Goal: Task Accomplishment & Management: Complete application form

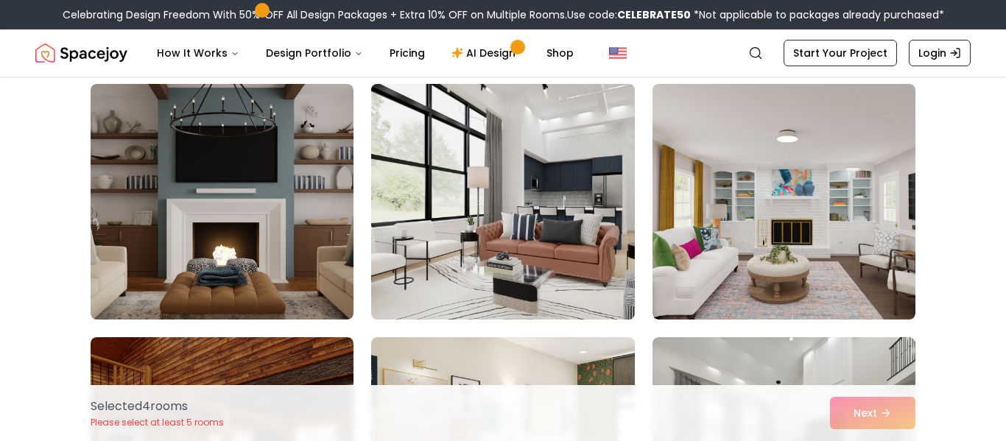
scroll to position [2917, 0]
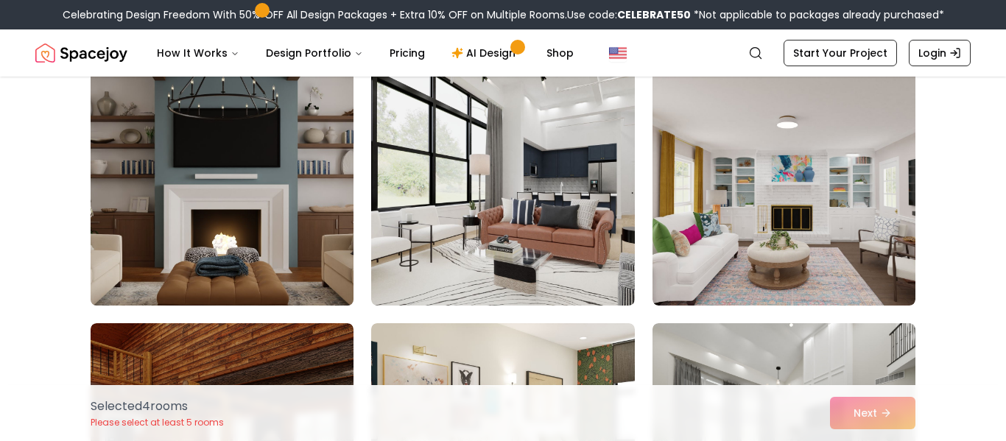
click at [231, 203] on img at bounding box center [222, 187] width 276 height 247
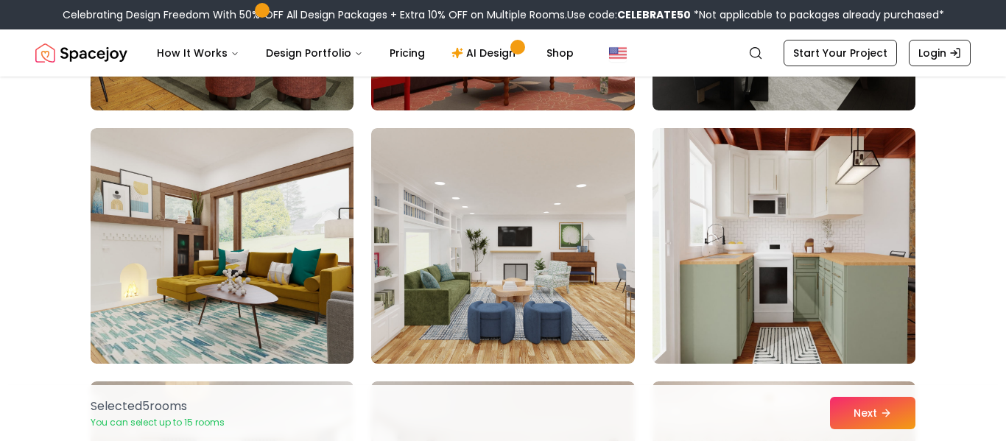
click at [817, 308] on img at bounding box center [784, 245] width 276 height 247
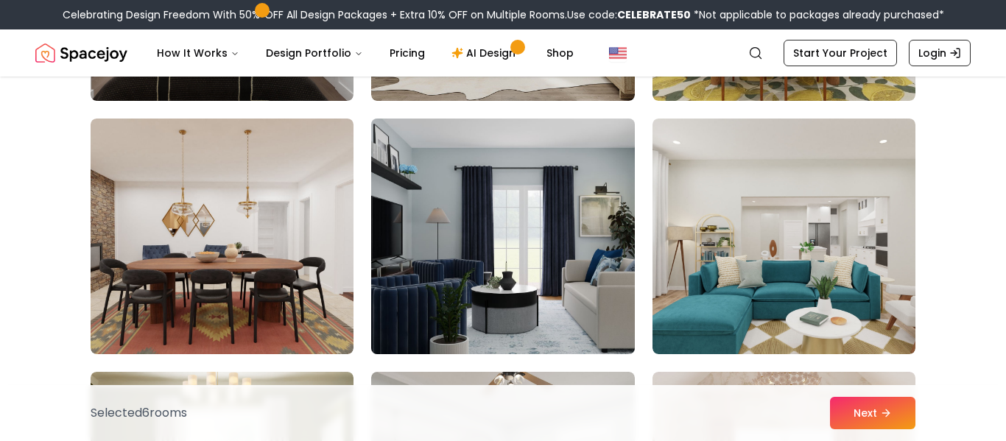
scroll to position [5407, 0]
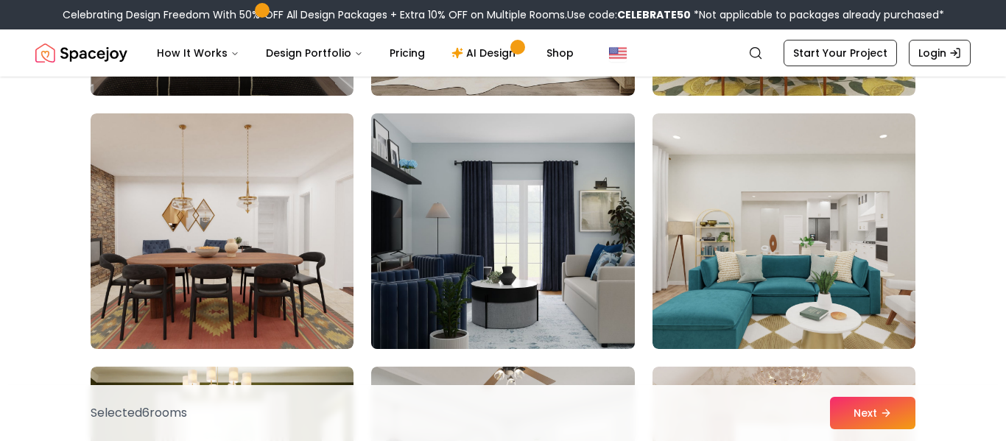
click at [463, 222] on img at bounding box center [503, 231] width 276 height 247
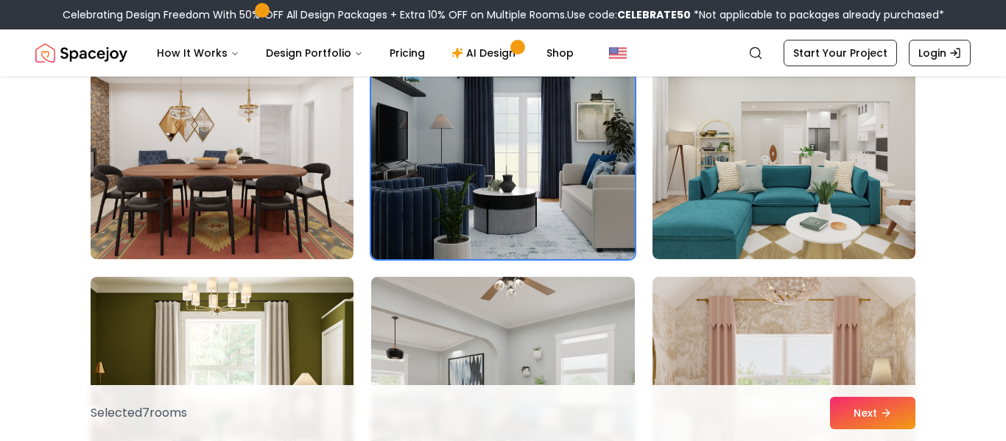
click at [180, 153] on img at bounding box center [222, 141] width 276 height 247
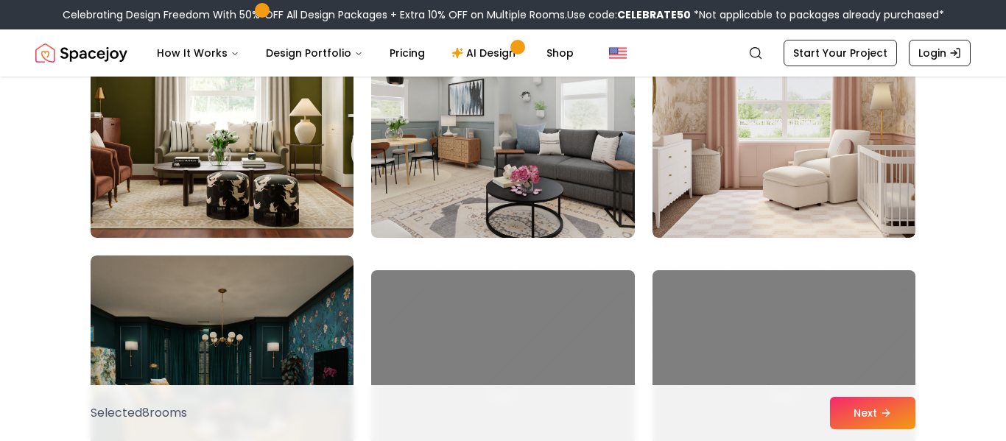
scroll to position [5788, 0]
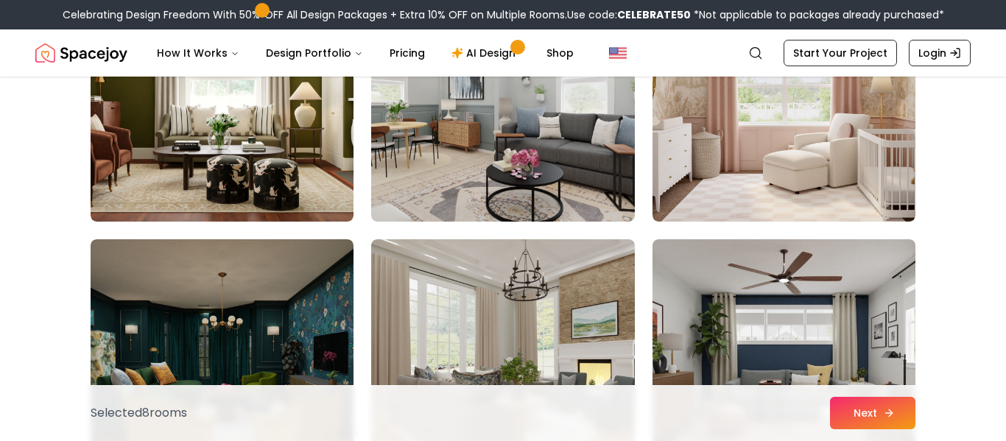
click at [877, 418] on button "Next" at bounding box center [872, 413] width 85 height 32
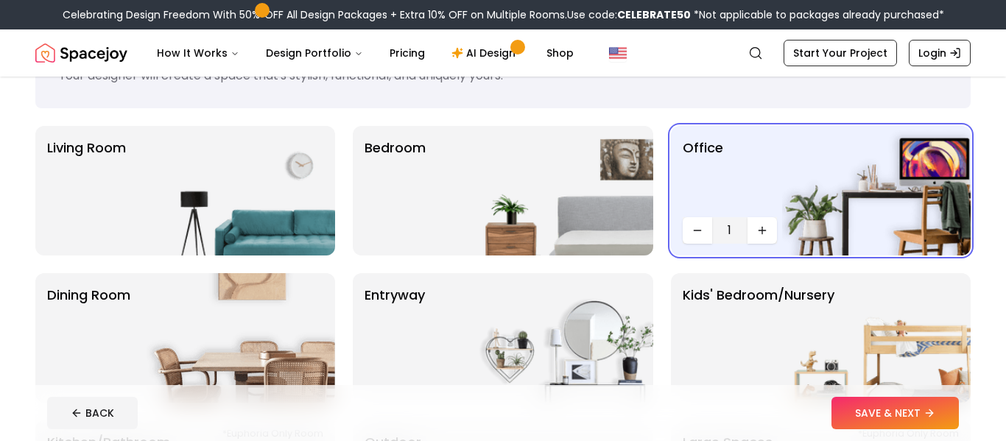
scroll to position [80, 0]
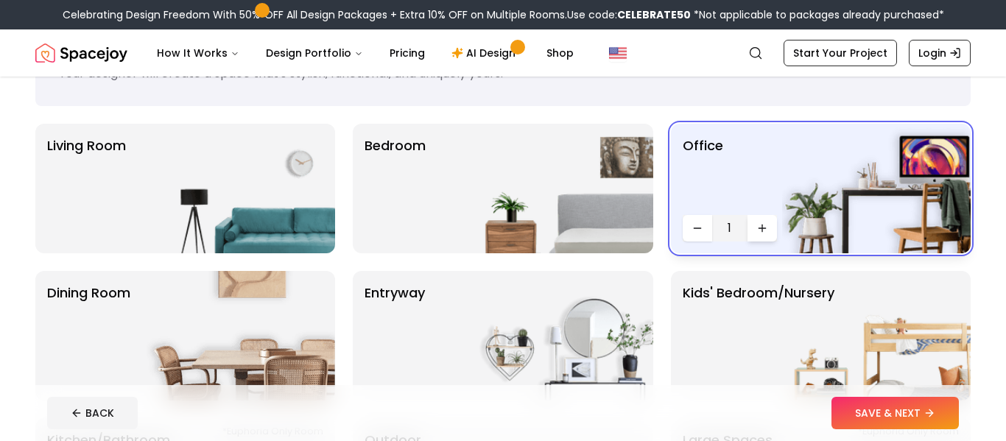
click at [757, 230] on icon "Increase quantity" at bounding box center [762, 228] width 12 height 12
click at [759, 230] on icon "Increase quantity" at bounding box center [762, 228] width 12 height 12
click at [278, 187] on img at bounding box center [241, 189] width 189 height 130
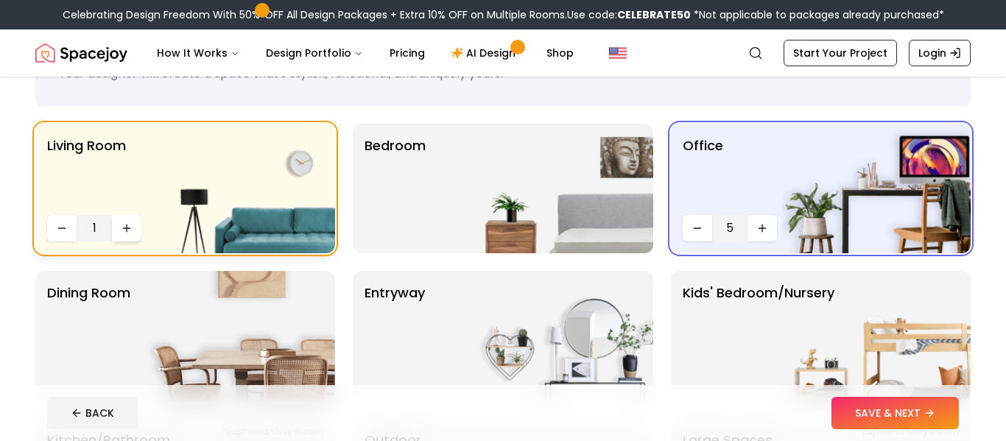
click at [127, 229] on icon "Increase quantity" at bounding box center [127, 228] width 0 height 7
click at [130, 231] on icon "Increase quantity" at bounding box center [127, 228] width 12 height 12
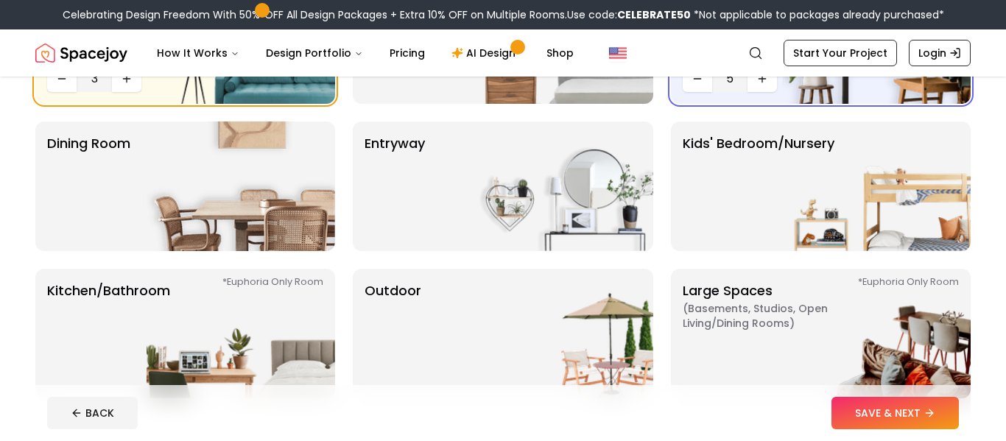
scroll to position [233, 0]
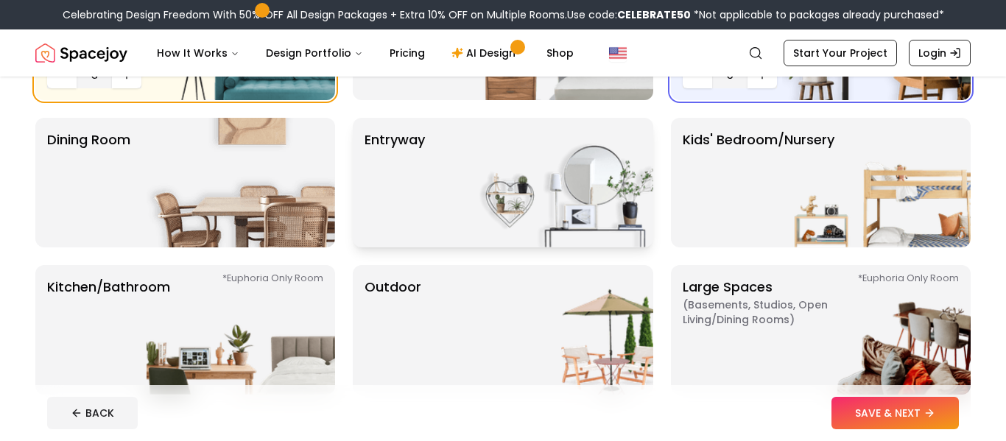
click at [398, 230] on p "entryway" at bounding box center [395, 183] width 60 height 106
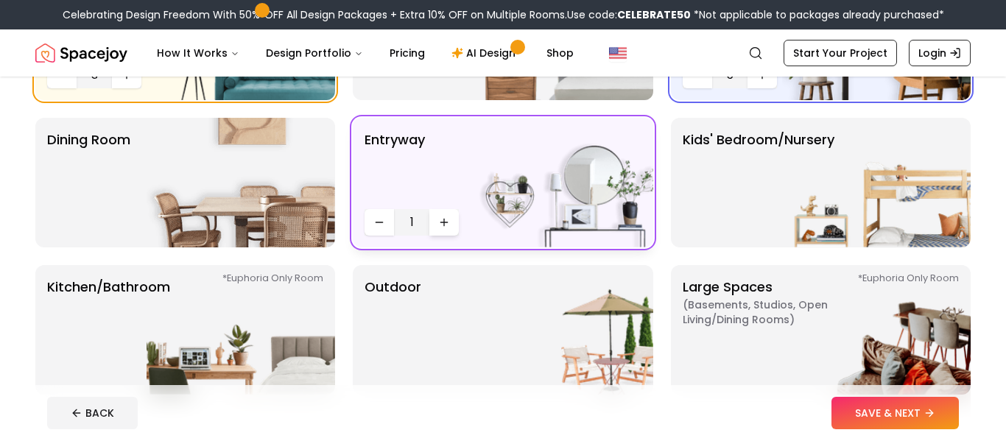
click at [448, 215] on button "Increase quantity" at bounding box center [443, 222] width 29 height 27
click at [447, 215] on button "Increase quantity" at bounding box center [443, 222] width 29 height 27
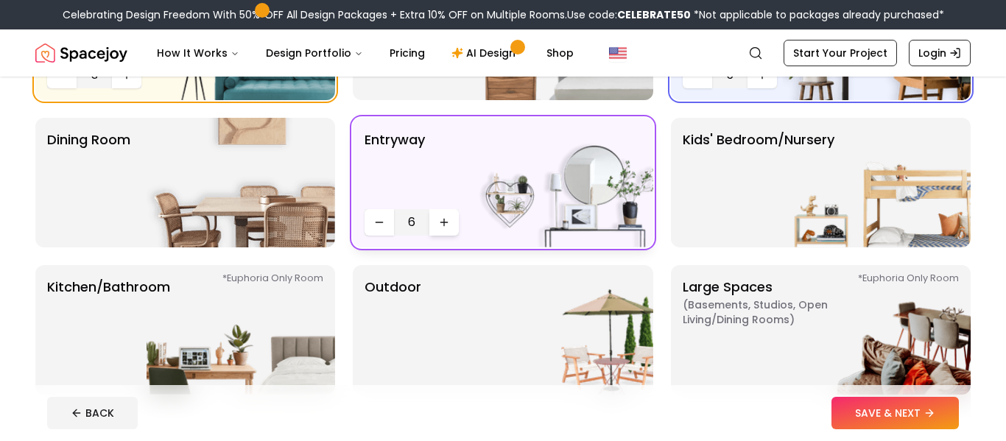
click at [447, 215] on button "Increase quantity" at bounding box center [443, 222] width 29 height 27
click at [447, 217] on icon "Increase quantity" at bounding box center [444, 223] width 12 height 12
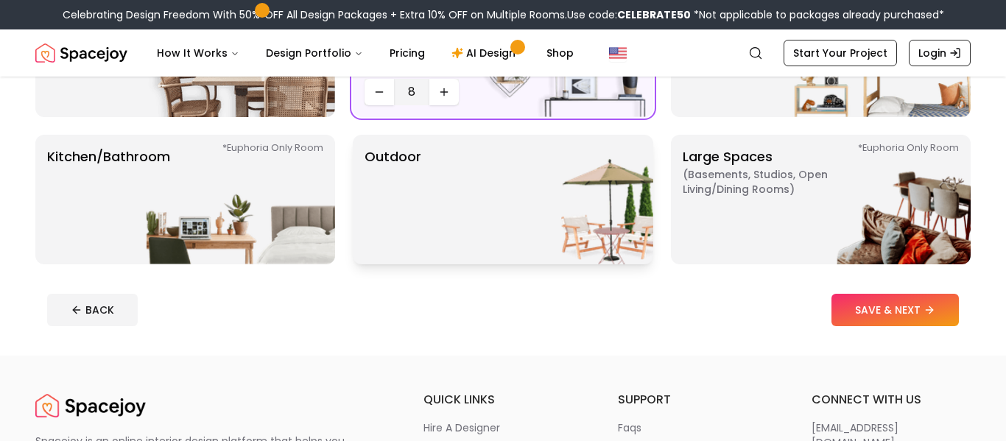
scroll to position [364, 0]
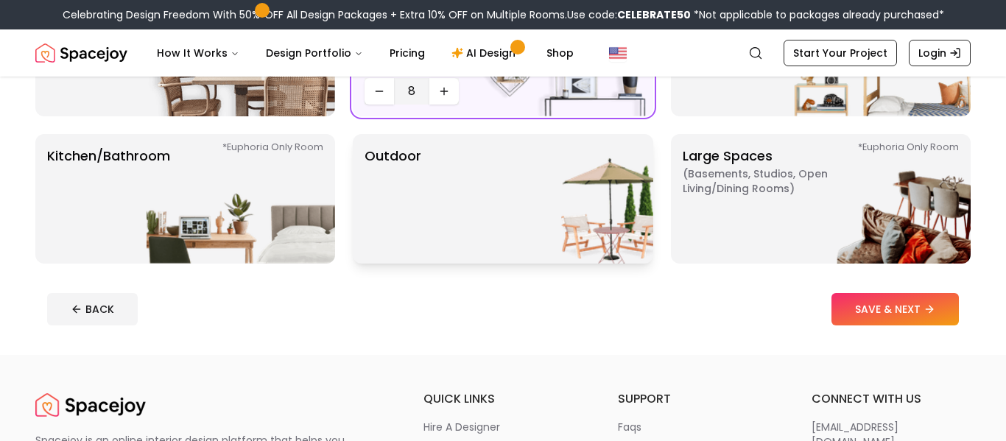
click at [460, 230] on div "Outdoor" at bounding box center [503, 199] width 300 height 130
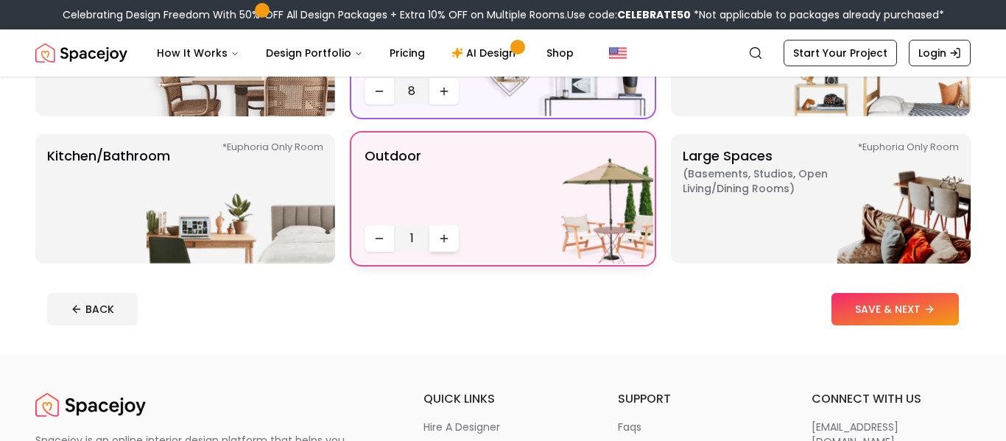
click at [438, 242] on icon "Increase quantity" at bounding box center [444, 239] width 12 height 12
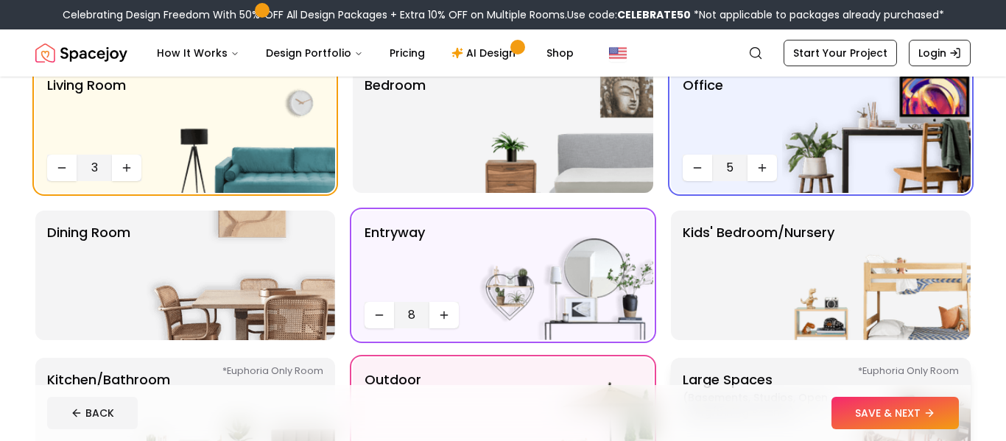
scroll to position [141, 0]
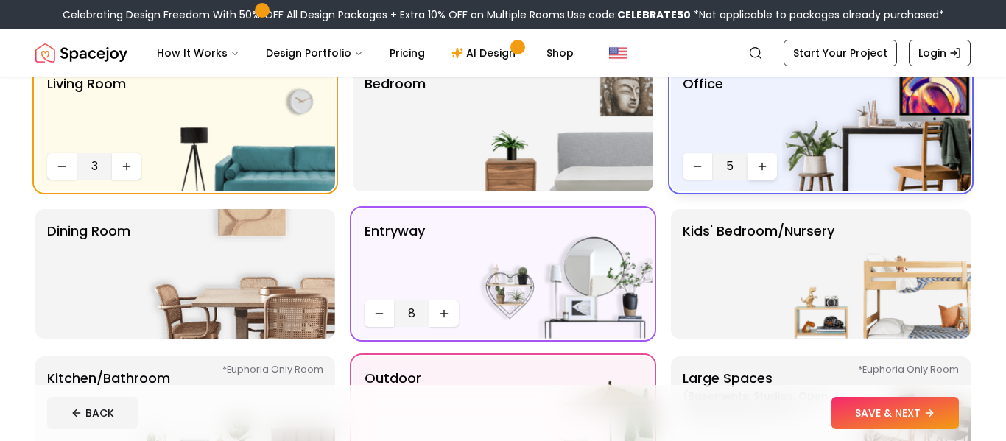
click at [764, 162] on icon "Increase quantity" at bounding box center [762, 167] width 12 height 12
click at [480, 141] on img at bounding box center [559, 127] width 189 height 130
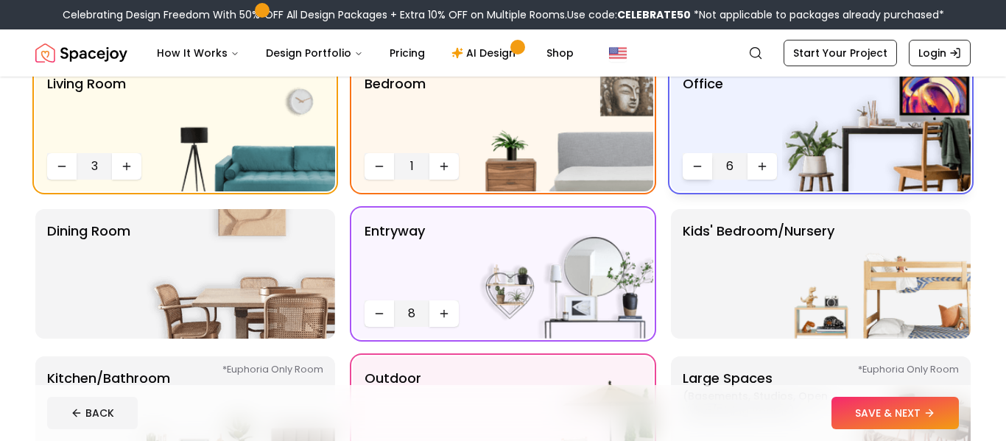
click at [689, 164] on button "Decrease quantity" at bounding box center [697, 166] width 29 height 27
click at [443, 167] on icon "Increase quantity" at bounding box center [444, 167] width 12 height 12
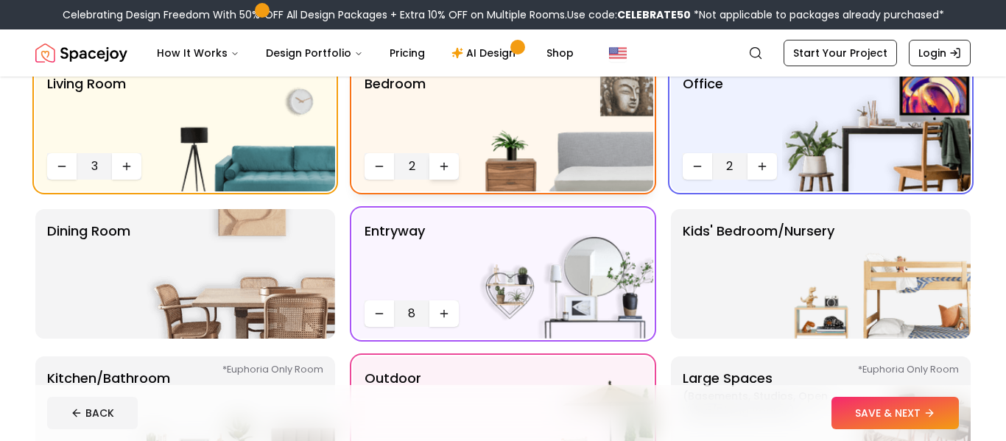
click at [443, 167] on icon "Increase quantity" at bounding box center [444, 167] width 12 height 12
click at [444, 167] on icon "Increase quantity" at bounding box center [444, 166] width 0 height 7
click at [267, 286] on img at bounding box center [241, 274] width 189 height 130
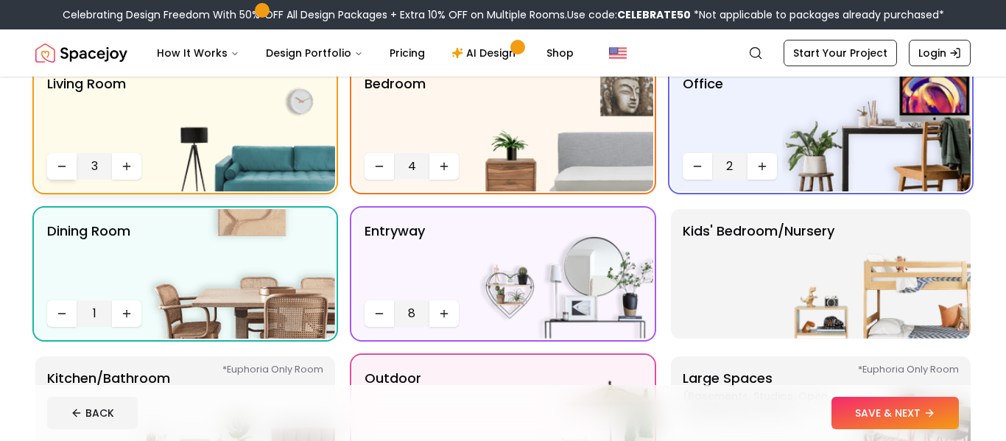
click at [58, 168] on icon "Decrease quantity" at bounding box center [62, 167] width 12 height 12
click at [374, 310] on icon "Decrease quantity" at bounding box center [379, 314] width 12 height 12
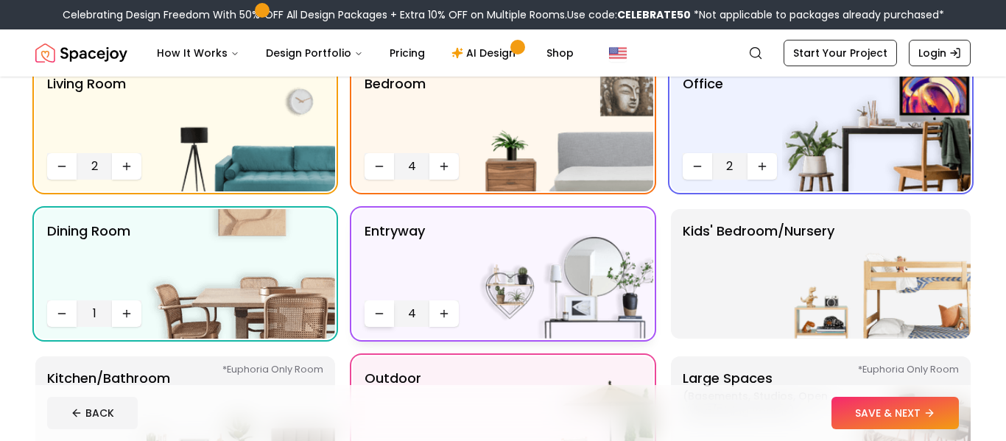
click at [374, 310] on icon "Decrease quantity" at bounding box center [379, 314] width 12 height 12
click at [438, 319] on icon "Increase quantity" at bounding box center [444, 314] width 12 height 12
click at [393, 312] on button "Decrease quantity" at bounding box center [379, 313] width 29 height 27
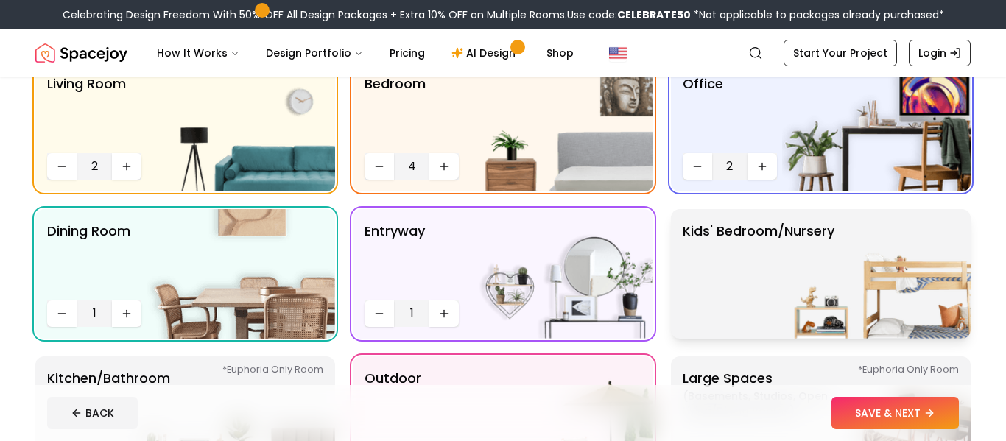
click at [718, 269] on p "Kids' Bedroom/Nursery" at bounding box center [759, 274] width 152 height 106
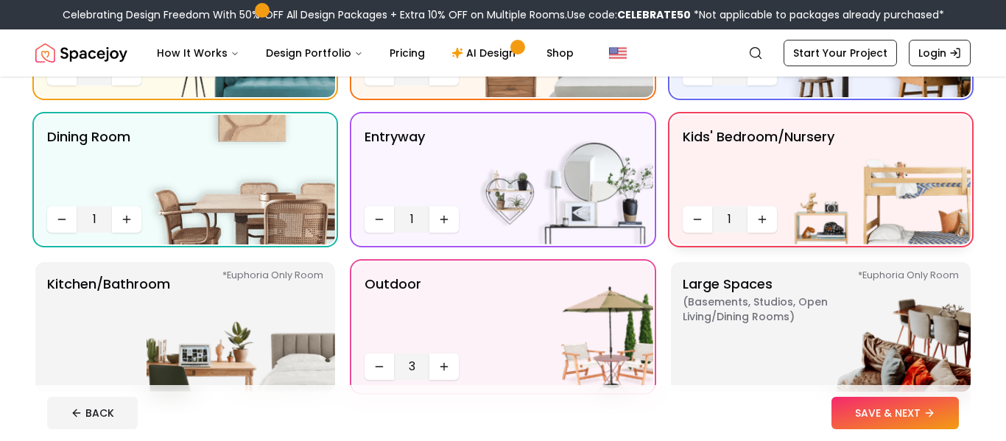
scroll to position [245, 0]
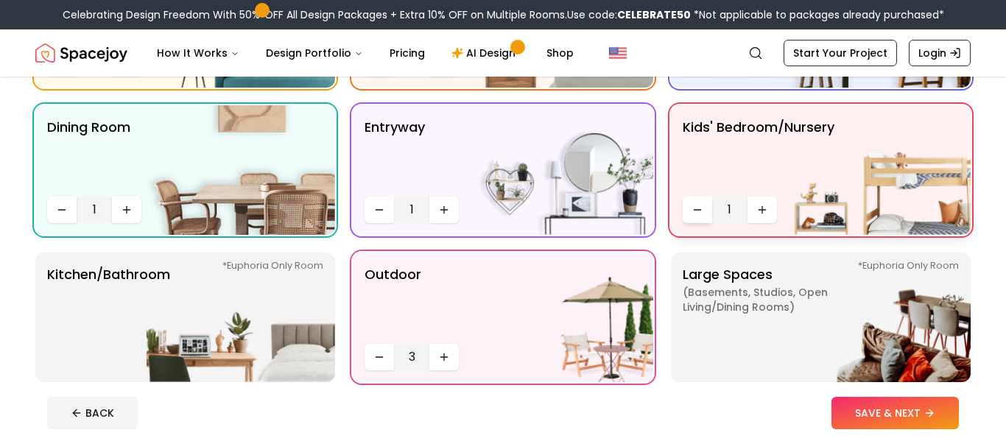
click at [705, 204] on button "Decrease quantity" at bounding box center [697, 210] width 29 height 27
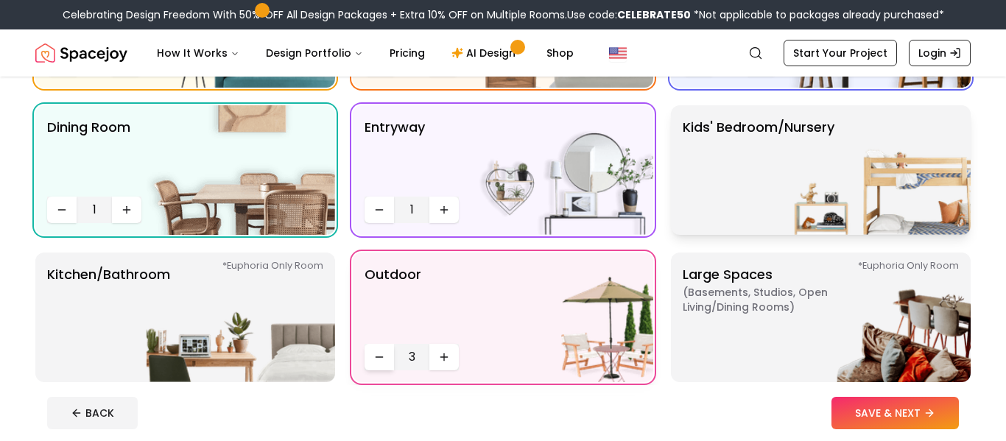
click at [387, 359] on button "Decrease quantity" at bounding box center [379, 357] width 29 height 27
click at [383, 358] on icon "Decrease quantity" at bounding box center [379, 357] width 12 height 12
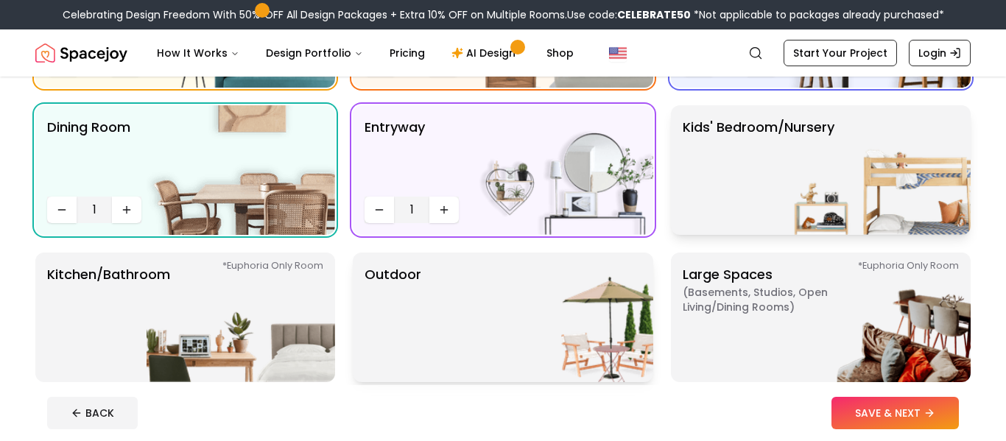
click at [409, 339] on p "Outdoor" at bounding box center [393, 317] width 57 height 106
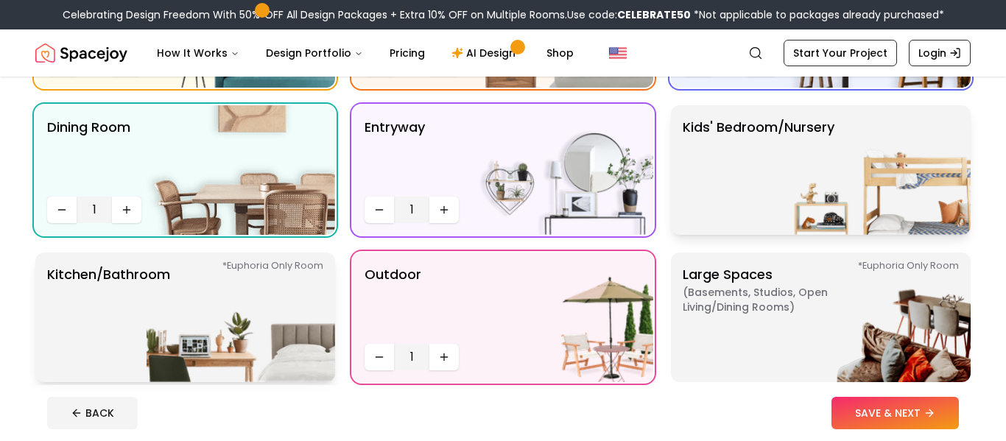
click at [281, 339] on img at bounding box center [241, 318] width 189 height 130
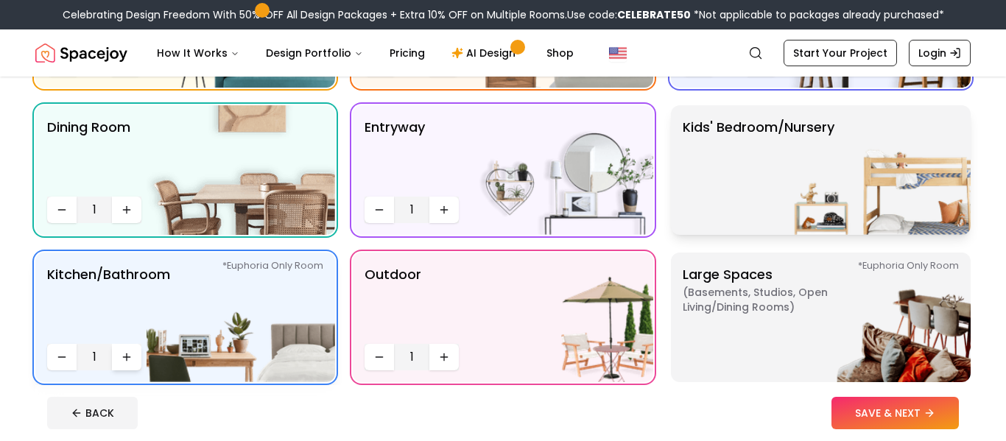
click at [133, 356] on button "Increase quantity" at bounding box center [126, 357] width 29 height 27
click at [128, 365] on button "Increase quantity" at bounding box center [126, 357] width 29 height 27
click at [127, 365] on button "Increase quantity" at bounding box center [126, 357] width 29 height 27
click at [913, 412] on button "SAVE & NEXT" at bounding box center [894, 413] width 127 height 32
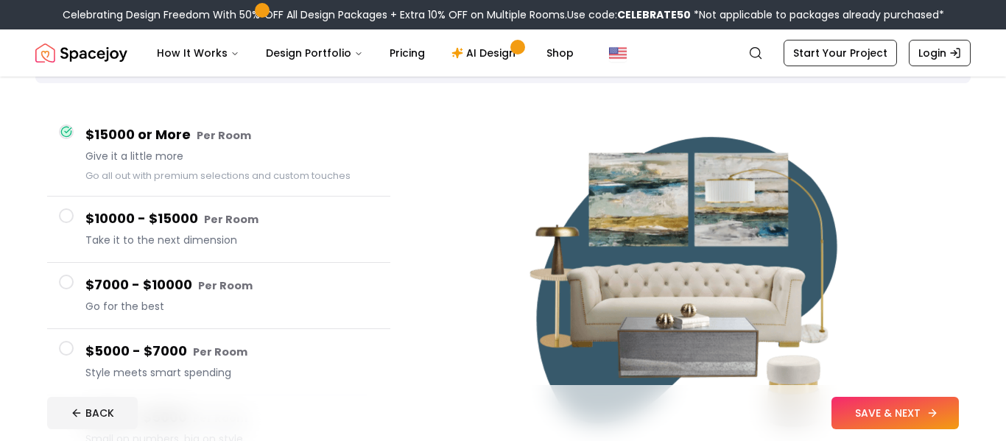
scroll to position [104, 0]
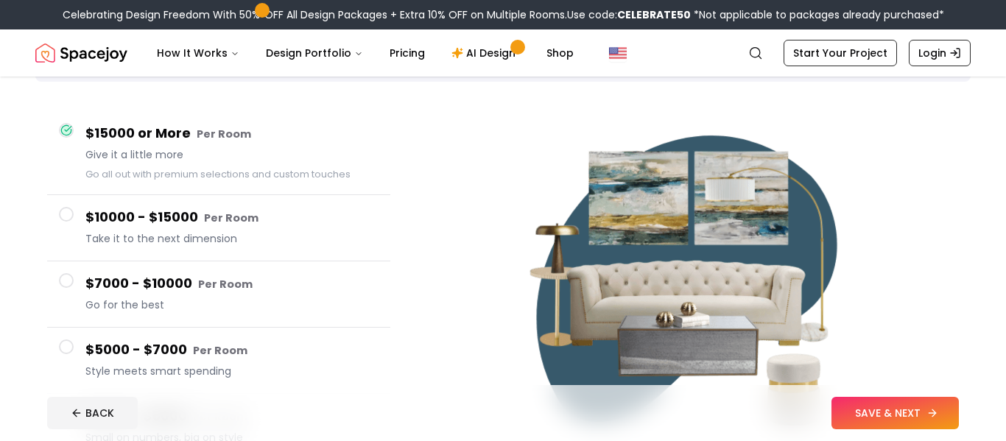
click at [923, 419] on button "SAVE & NEXT" at bounding box center [894, 413] width 127 height 32
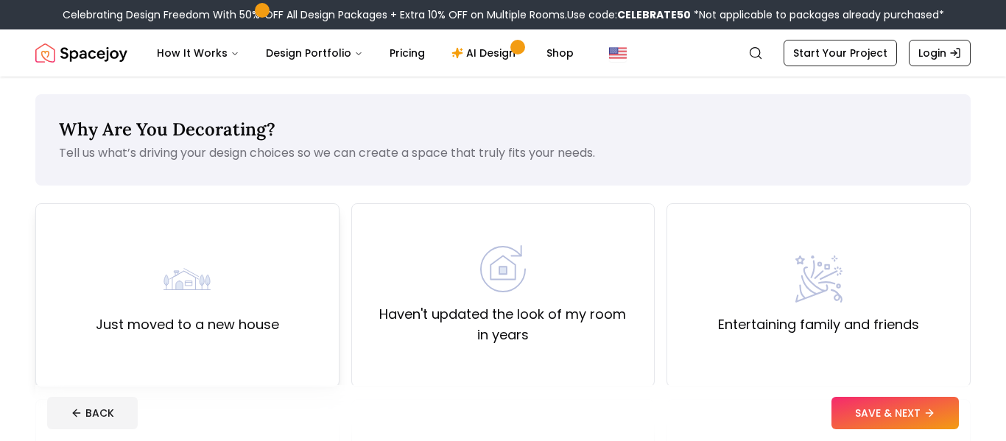
click at [113, 284] on div "Just moved to a new house" at bounding box center [187, 296] width 183 height 80
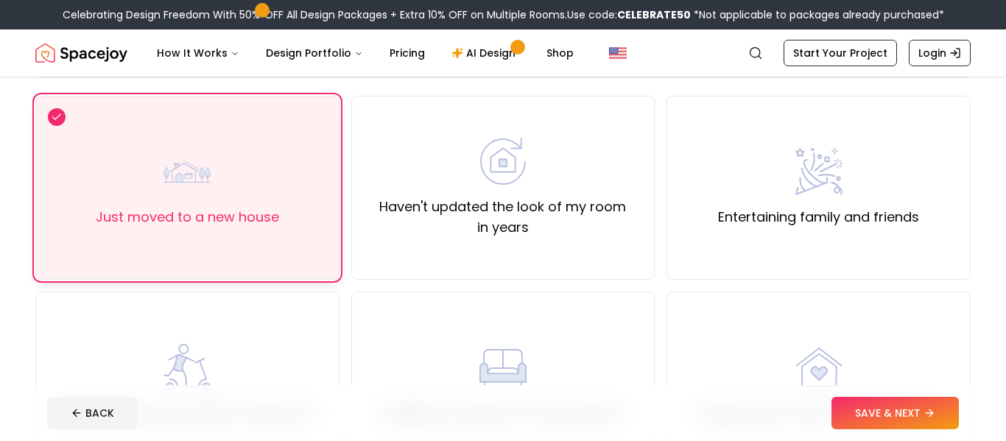
scroll to position [111, 0]
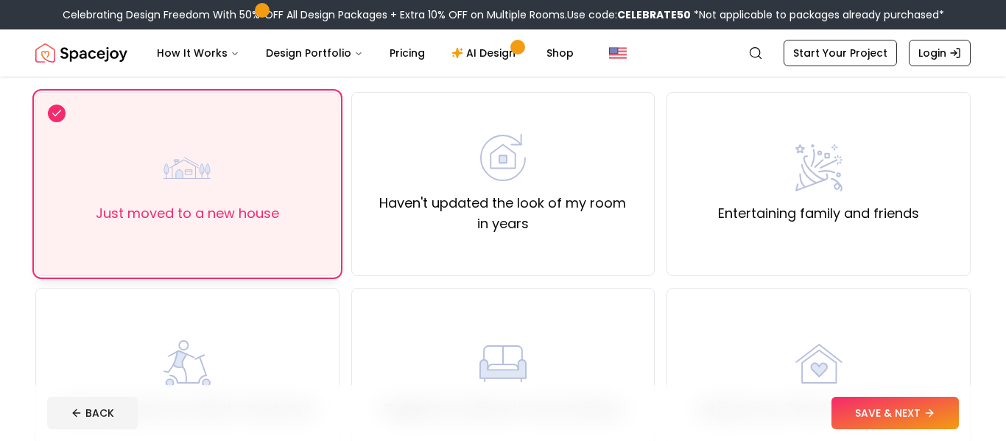
click at [103, 193] on div "Just moved to a new house" at bounding box center [187, 184] width 183 height 80
click at [96, 197] on div "Just moved to a new house" at bounding box center [187, 184] width 183 height 80
click at [941, 418] on button "SAVE & NEXT" at bounding box center [894, 413] width 127 height 32
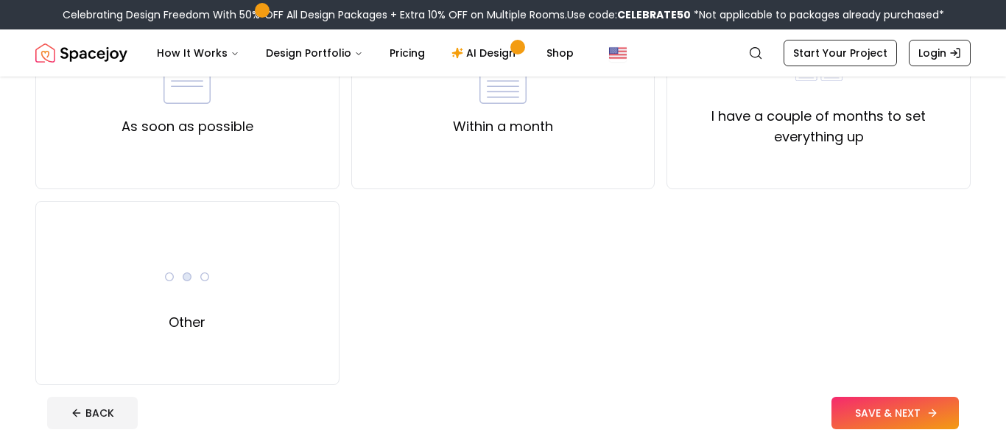
scroll to position [197, 0]
click at [884, 143] on label "I have a couple of months to set everything up" at bounding box center [818, 128] width 279 height 41
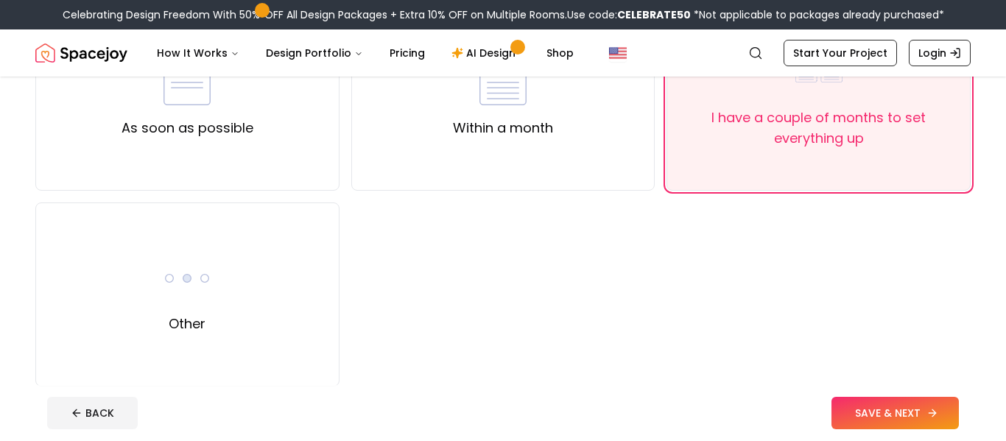
click at [916, 415] on button "SAVE & NEXT" at bounding box center [894, 413] width 127 height 32
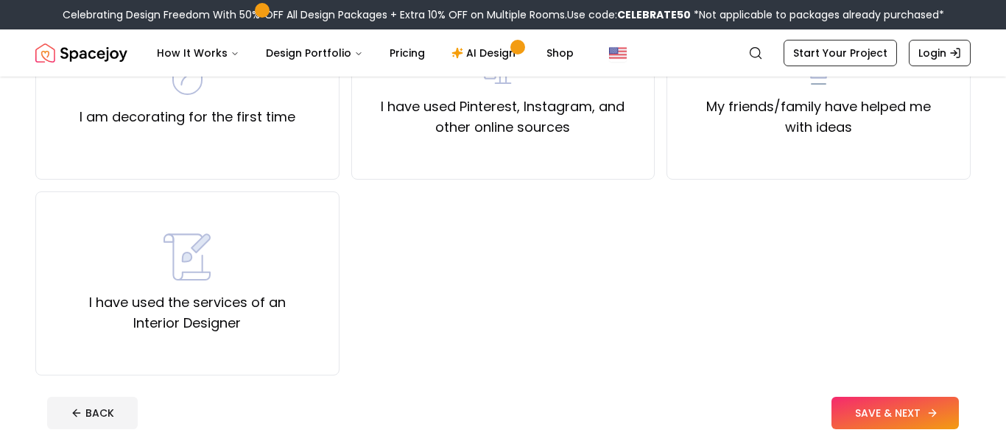
scroll to position [208, 0]
click at [233, 299] on label "I have used the services of an Interior Designer" at bounding box center [187, 312] width 279 height 41
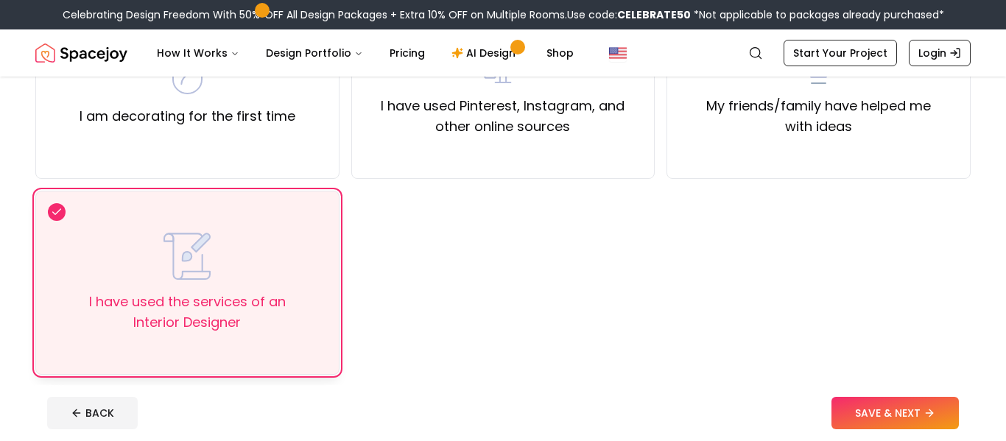
click at [250, 262] on div "I have used the services of an Interior Designer" at bounding box center [187, 283] width 279 height 100
click at [267, 147] on div "I am decorating for the first time" at bounding box center [187, 87] width 304 height 184
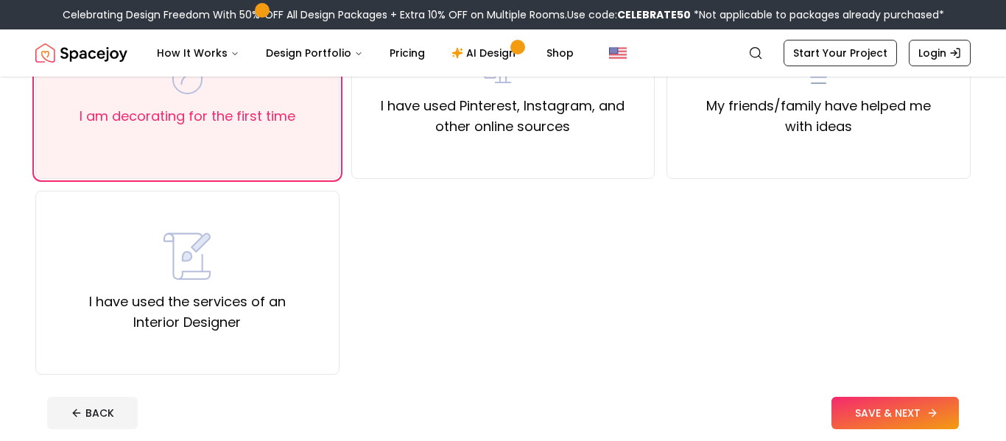
click at [926, 412] on icon at bounding box center [932, 413] width 12 height 12
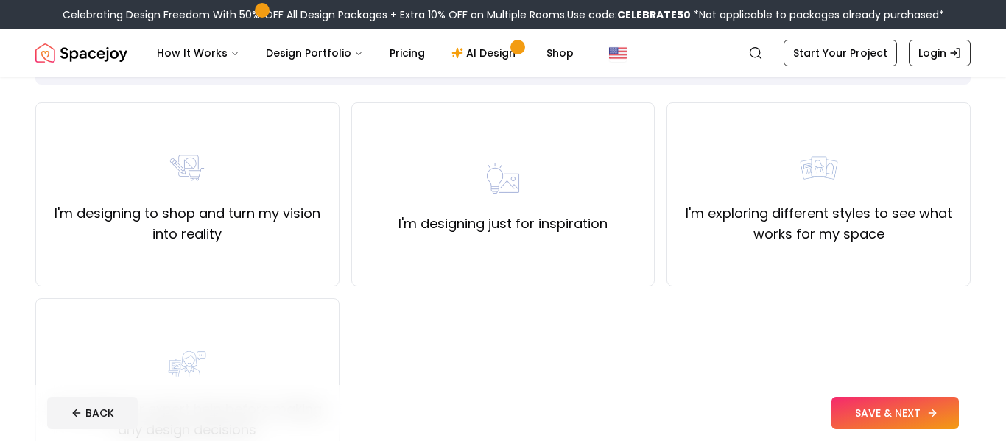
scroll to position [138, 0]
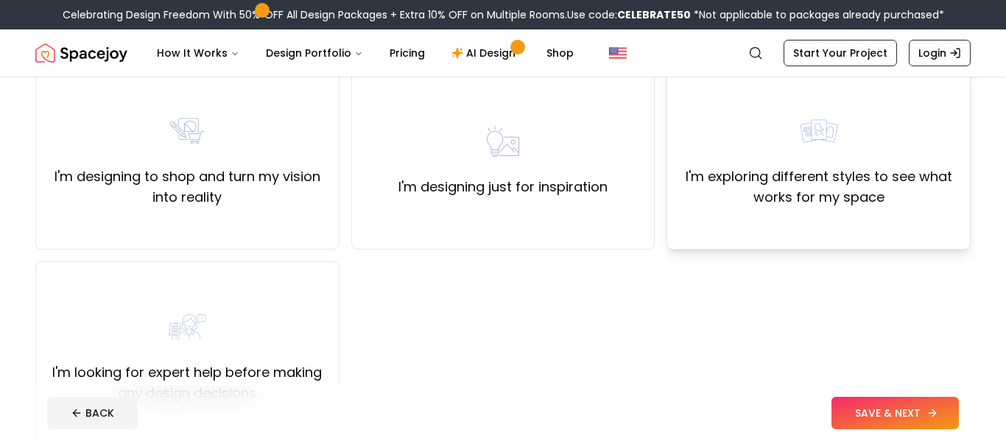
click at [865, 171] on label "I'm exploring different styles to see what works for my space" at bounding box center [818, 186] width 279 height 41
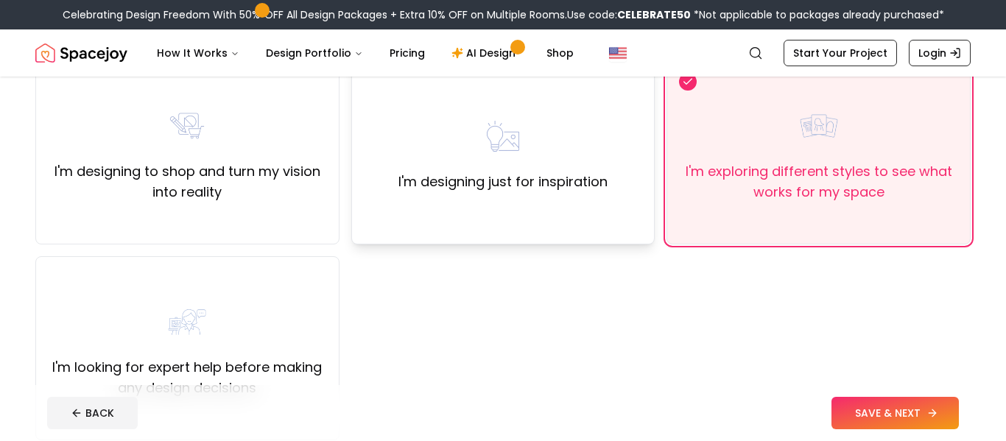
click at [613, 177] on div "I'm designing just for inspiration" at bounding box center [503, 152] width 304 height 184
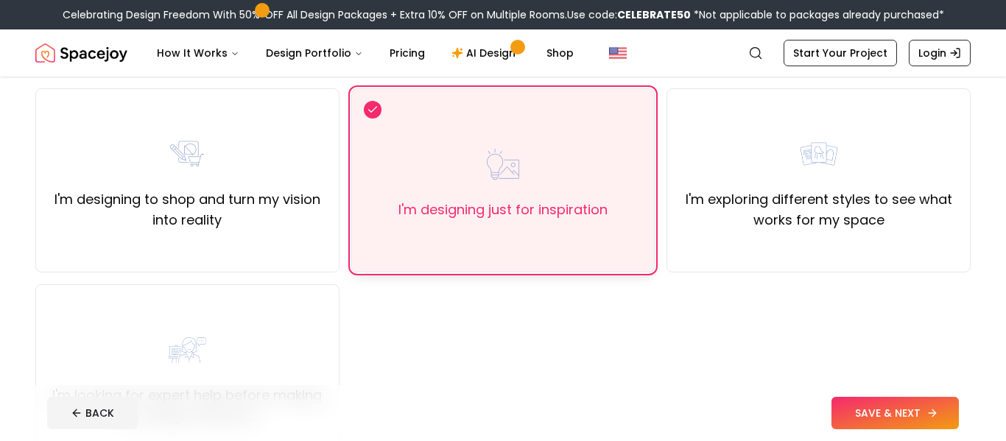
scroll to position [110, 0]
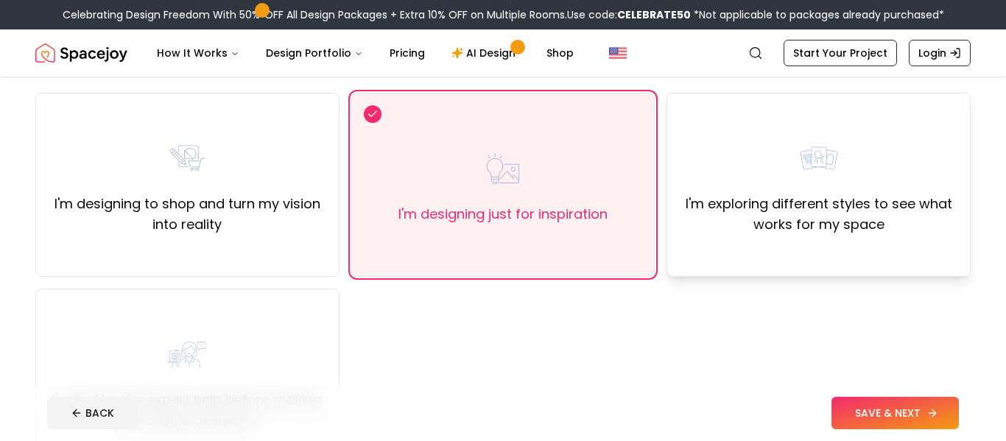
click at [814, 219] on label "I'm exploring different styles to see what works for my space" at bounding box center [818, 214] width 279 height 41
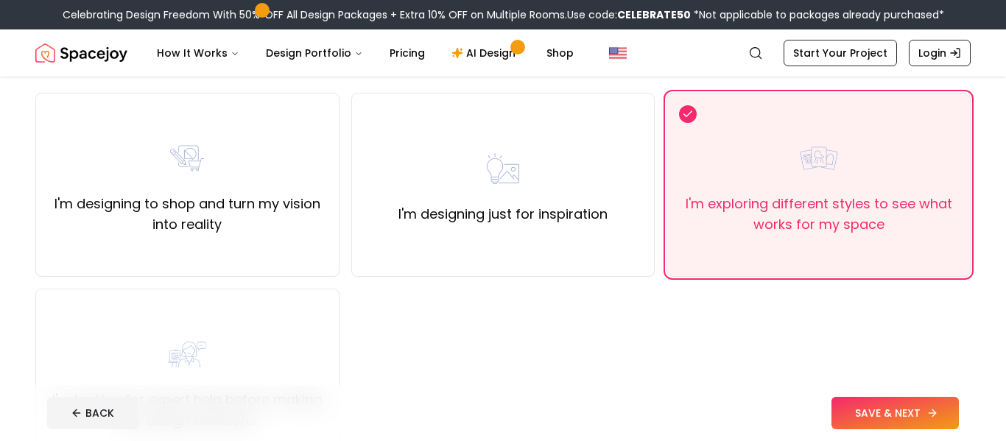
click at [908, 423] on button "SAVE & NEXT" at bounding box center [894, 413] width 127 height 32
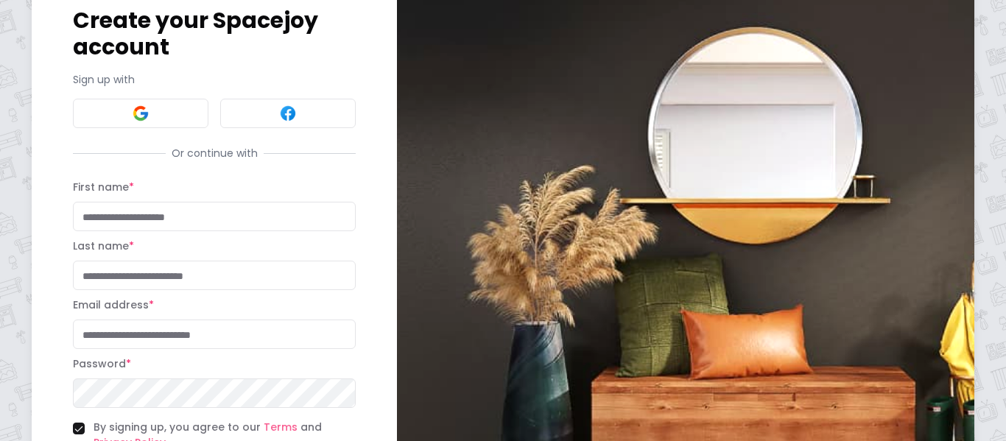
scroll to position [96, 0]
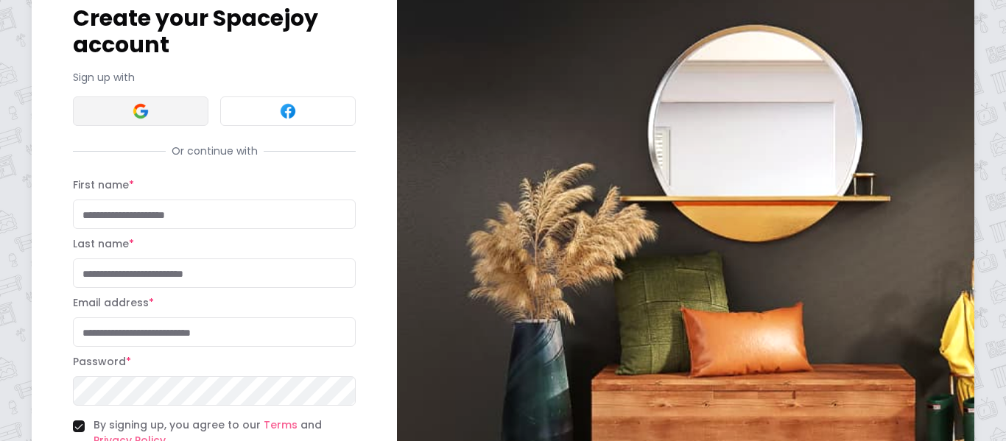
click at [119, 100] on button at bounding box center [141, 110] width 136 height 29
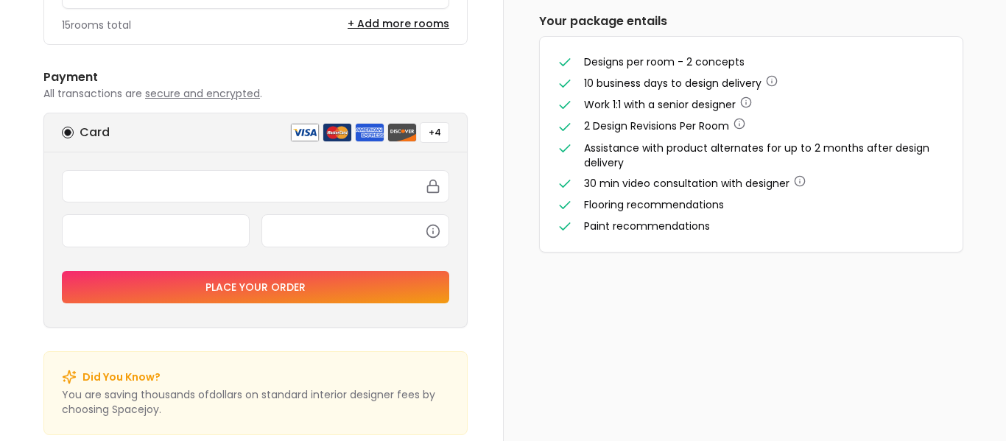
scroll to position [490, 0]
